Goal: Find contact information: Find contact information

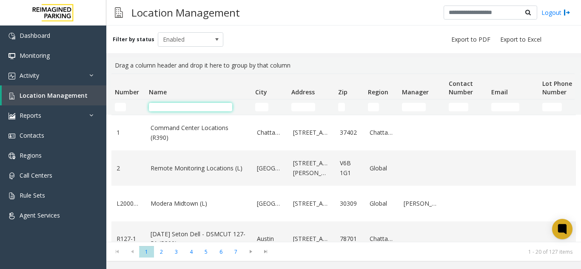
click at [203, 108] on input "Name Filter" at bounding box center [190, 107] width 83 height 9
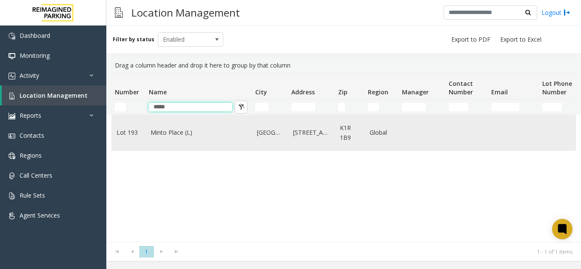
type input "*****"
click at [197, 130] on link "Minto Place (L)" at bounding box center [199, 132] width 96 height 9
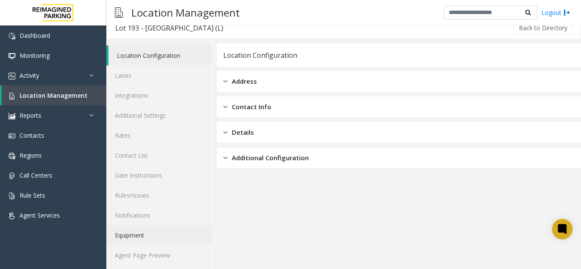
scroll to position [11, 0]
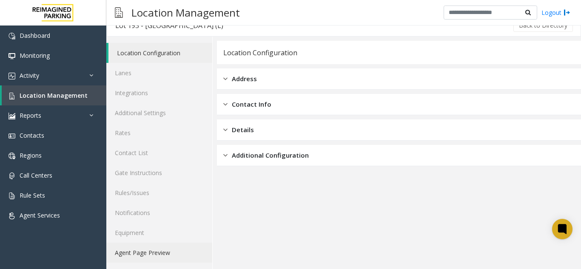
click at [147, 252] on link "Agent Page Preview" at bounding box center [159, 253] width 106 height 20
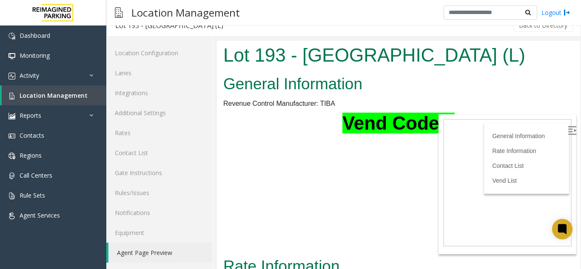
click at [568, 132] on img at bounding box center [572, 130] width 9 height 9
click at [568, 131] on img at bounding box center [572, 130] width 9 height 9
click at [530, 88] on h2 "General Information" at bounding box center [398, 84] width 350 height 22
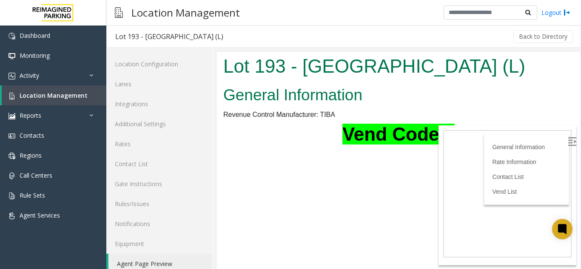
scroll to position [11, 0]
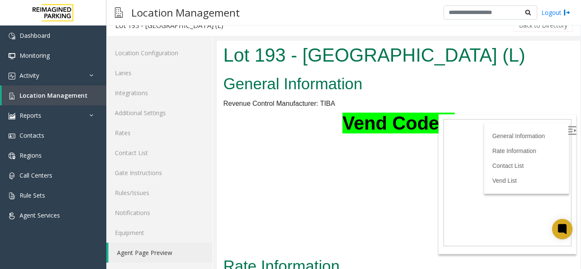
drag, startPoint x: 217, startPoint y: 41, endPoint x: 562, endPoint y: 132, distance: 356.6
click at [568, 132] on img at bounding box center [572, 130] width 9 height 9
click at [462, 92] on h2 "General Information" at bounding box center [398, 84] width 350 height 22
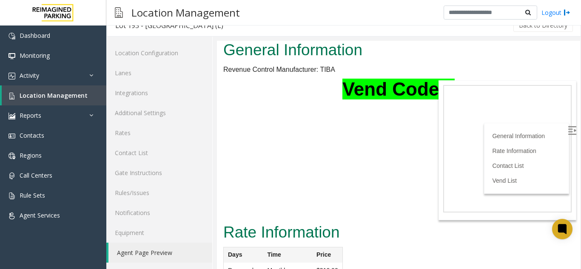
scroll to position [128, 0]
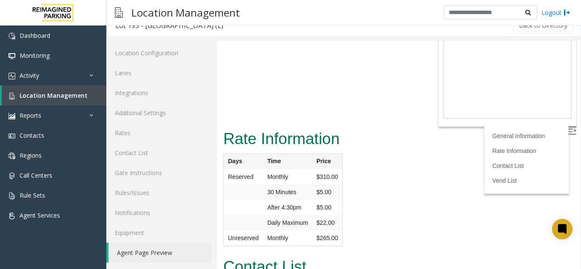
click at [423, 189] on div "Rate Information Days Time Price Reserved Monthly $310.00 30 Minutes $5.00 Afte…" at bounding box center [398, 191] width 363 height 128
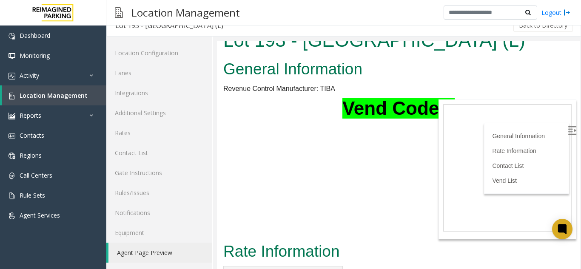
scroll to position [0, 0]
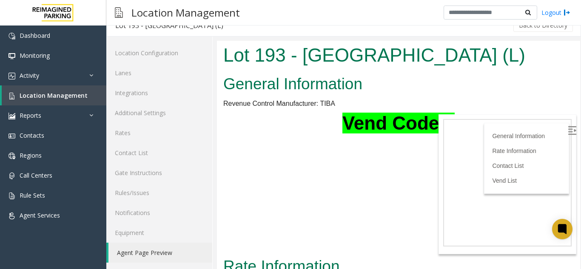
click at [361, 182] on body "Lot 193 - Minto Place (L) General Information Revenue Control Manufacturer: TIB…" at bounding box center [398, 155] width 363 height 228
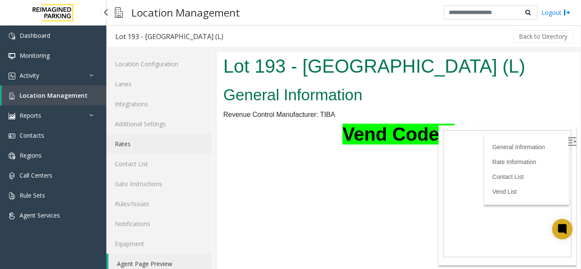
scroll to position [11, 0]
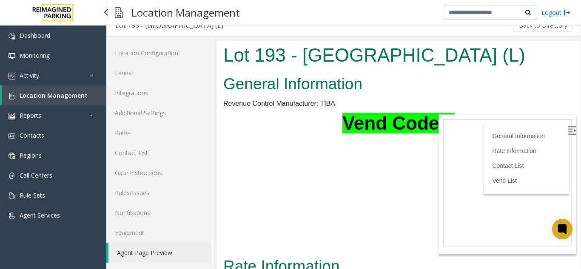
click at [58, 92] on span "Location Management" at bounding box center [54, 95] width 68 height 8
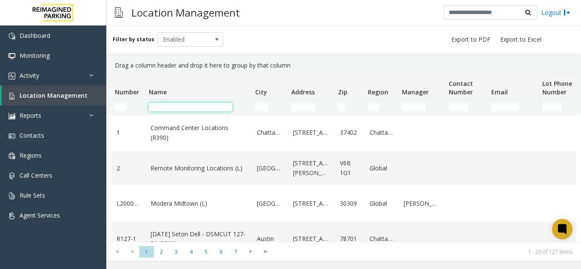
click at [164, 108] on input "Name Filter" at bounding box center [190, 107] width 83 height 9
click at [160, 109] on input "Name Filter" at bounding box center [190, 107] width 83 height 9
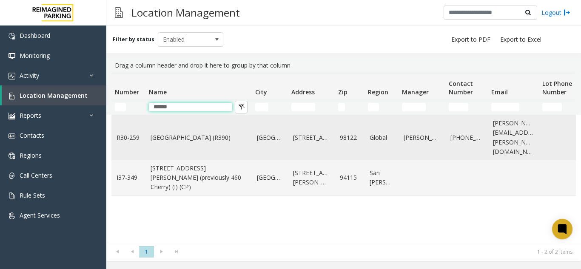
type input "******"
click at [192, 133] on link "Cherry Hill (R390)" at bounding box center [199, 137] width 96 height 9
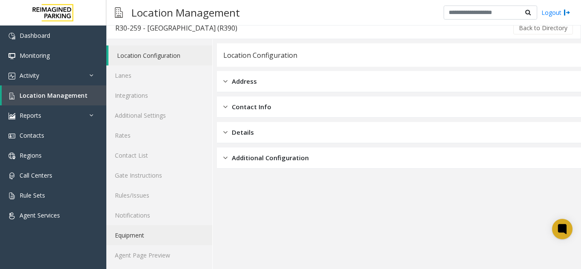
scroll to position [11, 0]
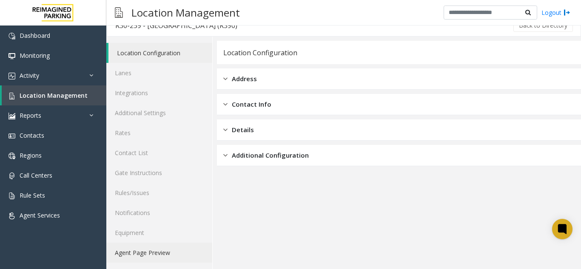
click at [159, 253] on link "Agent Page Preview" at bounding box center [159, 253] width 106 height 20
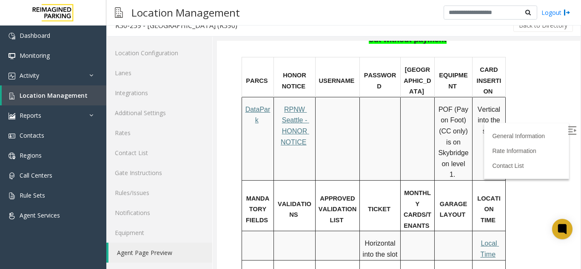
scroll to position [468, 0]
click at [382, 109] on td at bounding box center [380, 138] width 41 height 83
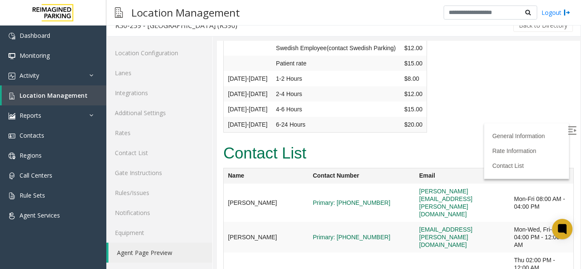
scroll to position [3267, 0]
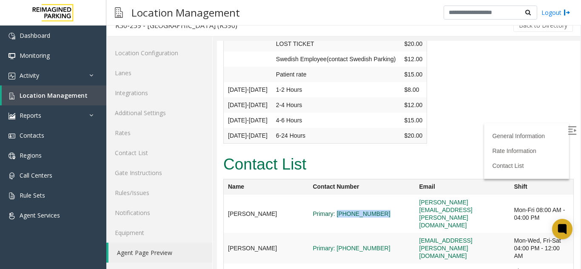
drag, startPoint x: 366, startPoint y: 86, endPoint x: 321, endPoint y: 88, distance: 45.1
click at [321, 210] on span "Primary: [PHONE_NUMBER]" at bounding box center [362, 214] width 98 height 8
copy link "[PHONE_NUMBER]"
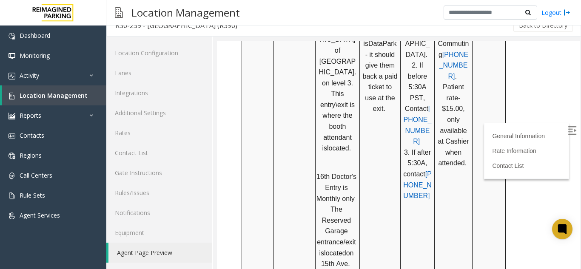
scroll to position [844, 0]
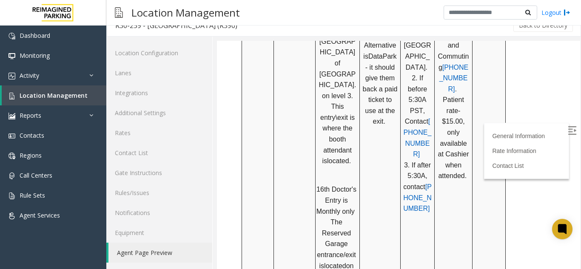
click at [405, 183] on span "[PHONE_NUMBER]" at bounding box center [417, 197] width 28 height 29
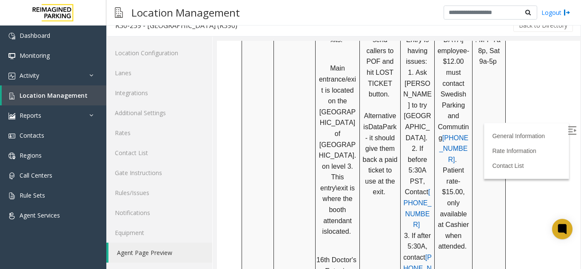
scroll to position [759, 0]
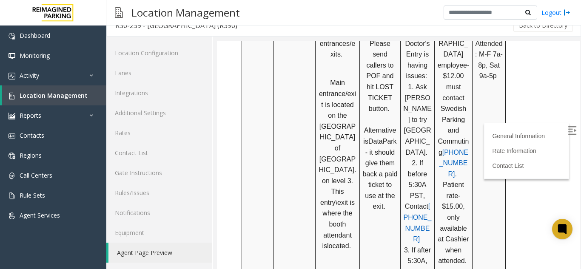
drag, startPoint x: 394, startPoint y: 145, endPoint x: 389, endPoint y: 148, distance: 6.1
click at [389, 148] on p "$20.00 Please send callers to POF and hit LOST TICKET button. Alternative is Da…" at bounding box center [379, 125] width 35 height 196
click at [393, 151] on p "$20.00 Please send callers to POF and hit LOST TICKET button. Alternative is Da…" at bounding box center [379, 125] width 35 height 196
drag, startPoint x: 392, startPoint y: 145, endPoint x: 363, endPoint y: 77, distance: 73.7
click at [363, 77] on p "$20.00 Please send callers to POF and hit LOST TICKET button. Alternative is Da…" at bounding box center [379, 125] width 35 height 196
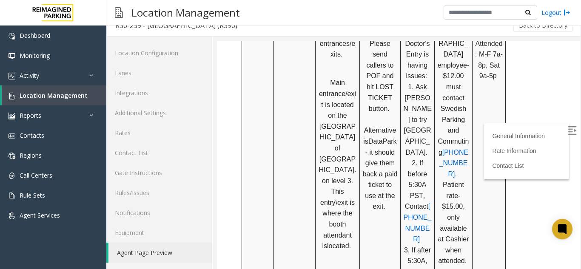
click at [363, 77] on p "$20.00 Please send callers to POF and hit LOST TICKET button. Alternative is Da…" at bounding box center [379, 125] width 35 height 196
drag, startPoint x: 364, startPoint y: 77, endPoint x: 393, endPoint y: 144, distance: 73.1
click at [393, 144] on p "$20.00 Please send callers to POF and hit LOST TICKET button. Alternative is Da…" at bounding box center [379, 125] width 35 height 196
click at [393, 149] on span "- it should give them back a paid ticket to use at the exit." at bounding box center [381, 180] width 37 height 62
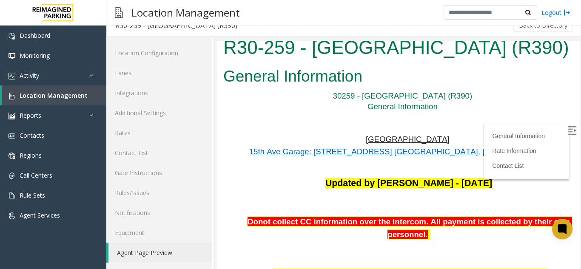
scroll to position [0, 0]
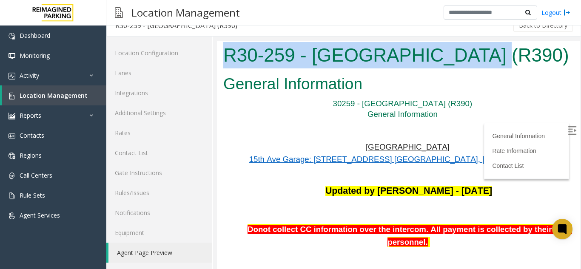
drag, startPoint x: 474, startPoint y: 59, endPoint x: 221, endPoint y: 66, distance: 253.9
click at [221, 66] on div "R30-259 - [GEOGRAPHIC_DATA] (R390)" at bounding box center [398, 56] width 363 height 31
copy h1 "R30-259 - [GEOGRAPHIC_DATA] (R390)"
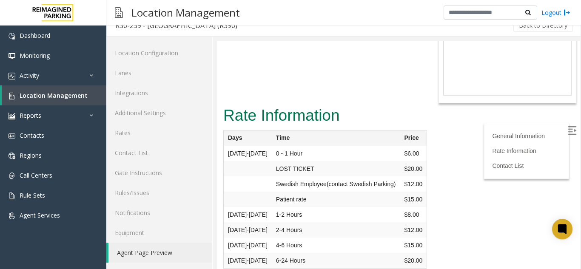
scroll to position [3231, 0]
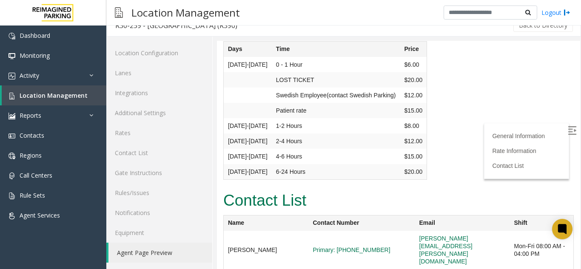
drag, startPoint x: 277, startPoint y: 126, endPoint x: 220, endPoint y: 121, distance: 57.6
drag, startPoint x: 278, startPoint y: 127, endPoint x: 224, endPoint y: 131, distance: 55.0
click at [224, 231] on td "[PERSON_NAME]" at bounding box center [266, 250] width 85 height 38
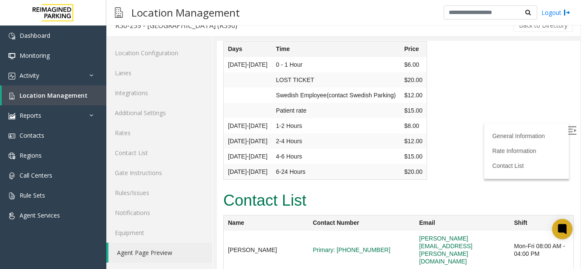
copy td "[PERSON_NAME]"
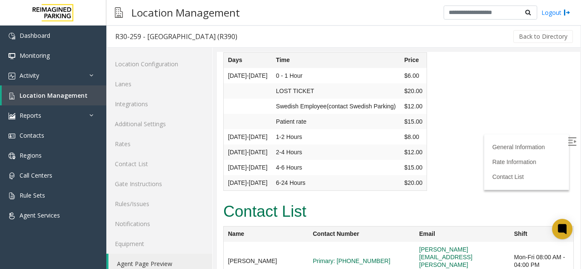
scroll to position [11, 0]
